Goal: Information Seeking & Learning: Learn about a topic

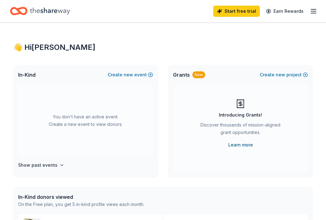
click at [238, 146] on link "Learn more" at bounding box center [240, 144] width 25 height 7
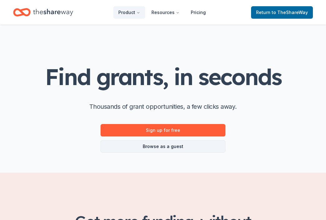
click at [164, 144] on link "Browse as a guest" at bounding box center [162, 146] width 125 height 12
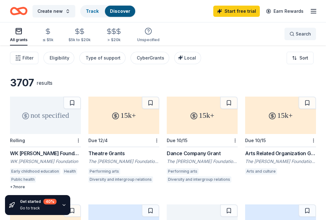
click at [288, 33] on button "Search" at bounding box center [300, 34] width 32 height 12
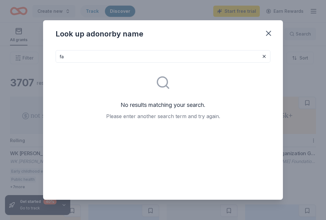
type input "f"
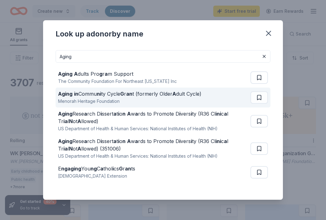
click at [139, 96] on div "Aging in Commu ni ty Cycle G r an t (formerly Older A dult Cycle)" at bounding box center [129, 93] width 143 height 7
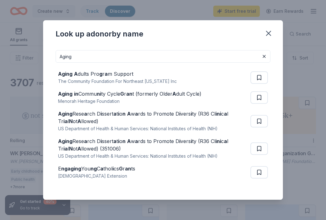
click at [180, 58] on input "Aging" at bounding box center [163, 56] width 215 height 12
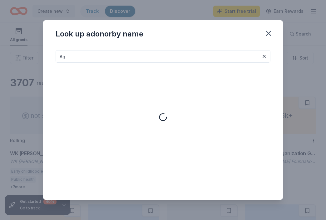
type input "A"
type input "Senior Citizens"
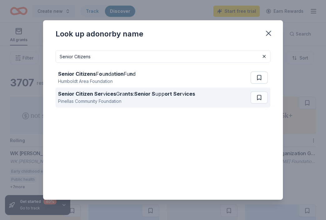
click at [142, 96] on strong "Senior S" at bounding box center [144, 94] width 21 height 6
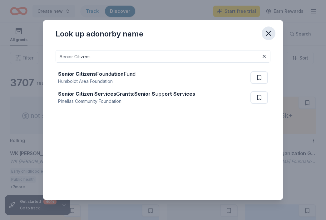
click at [265, 32] on icon "button" at bounding box center [268, 33] width 9 height 9
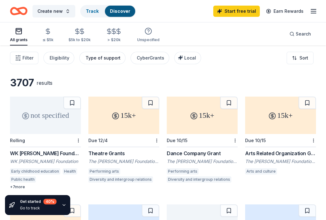
click at [107, 56] on div "Type of support" at bounding box center [103, 57] width 35 height 7
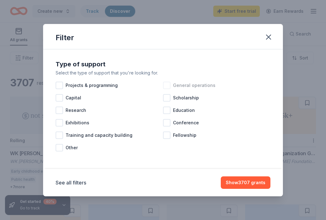
click at [167, 84] on div at bounding box center [166, 85] width 7 height 7
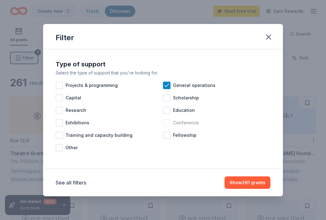
click at [169, 121] on div at bounding box center [166, 122] width 7 height 7
click at [247, 182] on button "Show 526 grants" at bounding box center [246, 183] width 47 height 12
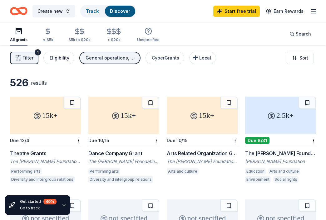
click at [66, 58] on div "Eligibility" at bounding box center [60, 57] width 20 height 7
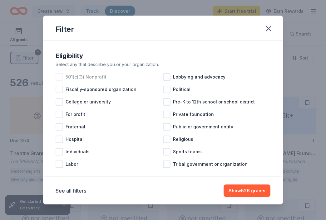
click at [60, 77] on div at bounding box center [59, 76] width 7 height 7
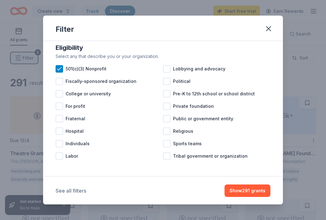
click at [78, 192] on button "See all filters" at bounding box center [71, 190] width 31 height 7
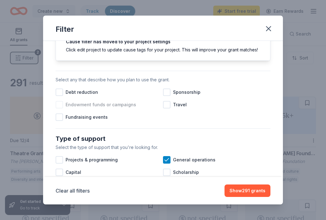
scroll to position [164, 0]
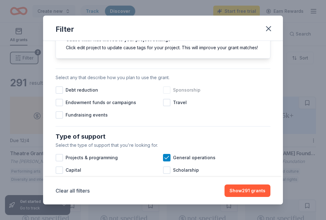
click at [167, 89] on div at bounding box center [166, 89] width 7 height 7
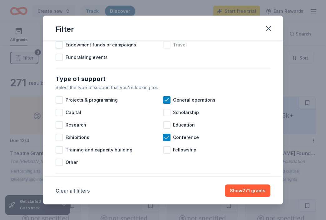
scroll to position [223, 0]
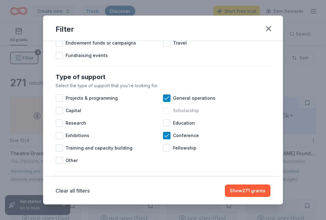
click at [166, 110] on div at bounding box center [166, 110] width 7 height 7
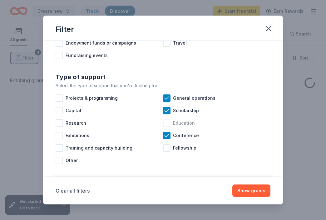
click at [166, 123] on div at bounding box center [166, 123] width 7 height 7
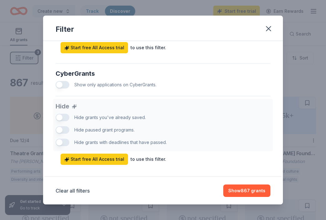
scroll to position [394, 0]
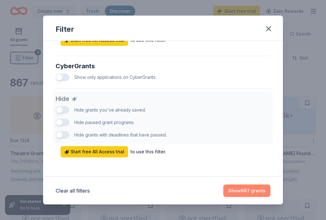
click at [240, 192] on button "Show 867 grants" at bounding box center [246, 191] width 47 height 12
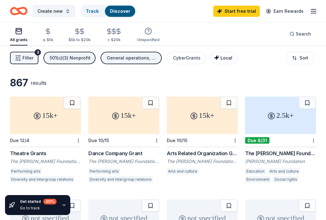
click at [220, 59] on span "Local" at bounding box center [226, 57] width 12 height 5
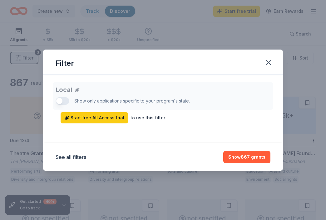
click at [65, 102] on div "Local Show only applications specific to your program's state. Start free All A…" at bounding box center [163, 102] width 215 height 41
click at [266, 61] on icon "button" at bounding box center [268, 62] width 9 height 9
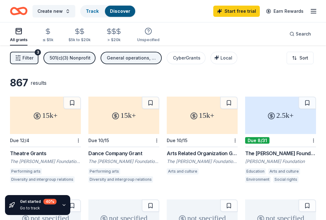
click at [26, 56] on span "Filter" at bounding box center [27, 57] width 11 height 7
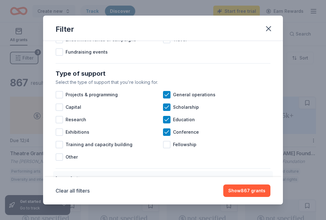
scroll to position [231, 0]
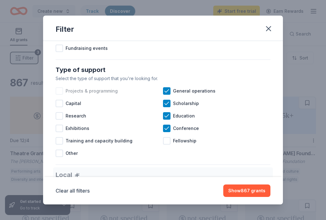
click at [58, 90] on div at bounding box center [59, 90] width 7 height 7
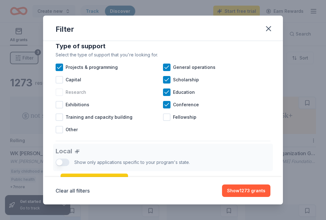
scroll to position [256, 0]
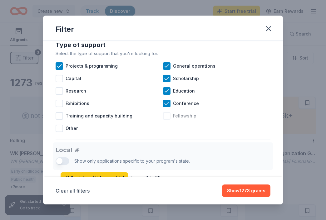
click at [169, 118] on div at bounding box center [166, 115] width 7 height 7
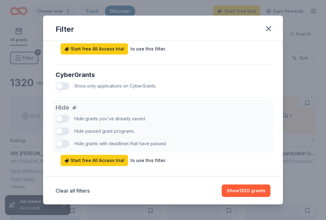
scroll to position [394, 0]
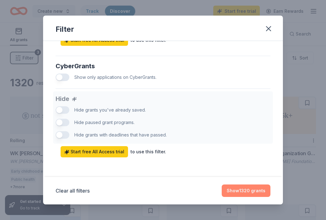
click at [241, 188] on button "Show 1320 grants" at bounding box center [246, 191] width 49 height 12
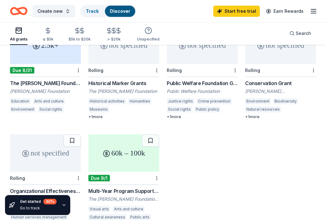
scroll to position [179, 0]
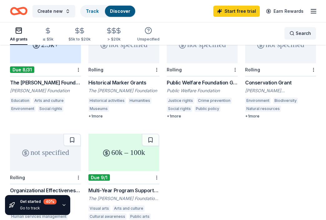
click at [291, 33] on div "Search" at bounding box center [300, 33] width 22 height 7
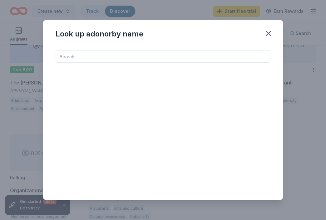
click at [100, 59] on input at bounding box center [163, 56] width 215 height 12
type input "a"
type input "aging"
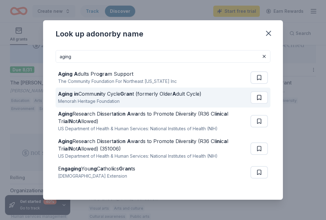
click at [257, 84] on button at bounding box center [258, 77] width 17 height 12
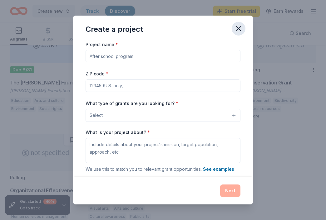
click at [239, 29] on icon "button" at bounding box center [238, 29] width 4 height 4
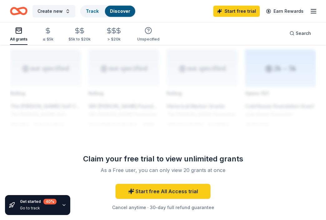
scroll to position [603, 0]
